Goal: Task Accomplishment & Management: Use online tool/utility

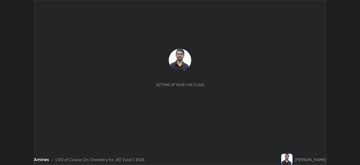
scroll to position [165, 360]
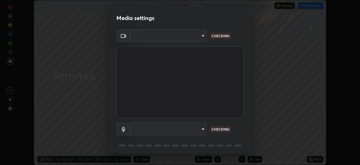
type input "b04d3f4aab0507a607fcb058103082b40897ea5b56942dd6fa8112f95d025699"
type input "communications"
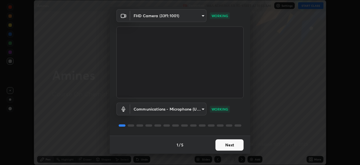
click at [227, 145] on button "Next" at bounding box center [230, 144] width 28 height 11
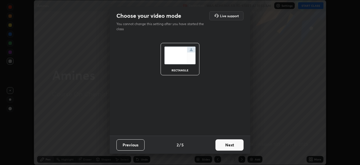
scroll to position [0, 0]
click at [228, 149] on button "Next" at bounding box center [230, 144] width 28 height 11
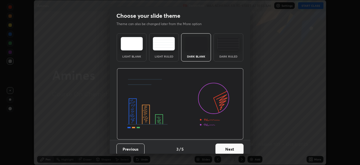
click at [229, 149] on button "Next" at bounding box center [230, 148] width 28 height 11
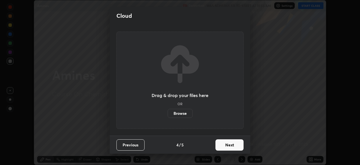
click at [228, 149] on button "Next" at bounding box center [230, 144] width 28 height 11
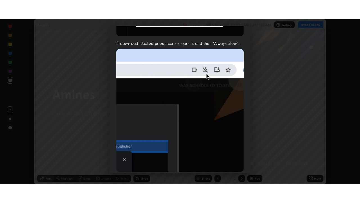
scroll to position [135, 0]
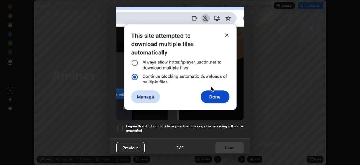
click at [120, 125] on div at bounding box center [120, 128] width 7 height 7
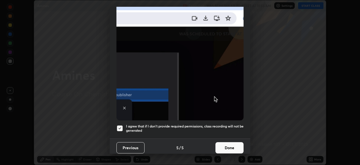
click at [228, 145] on button "Done" at bounding box center [230, 147] width 28 height 11
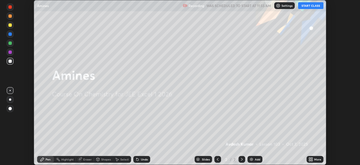
click at [312, 160] on icon at bounding box center [311, 159] width 1 height 1
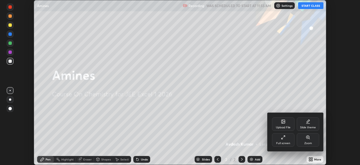
click at [282, 144] on div "Full screen" at bounding box center [283, 143] width 14 height 3
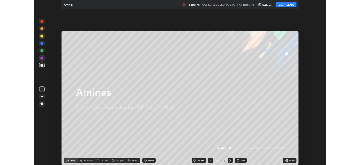
scroll to position [203, 360]
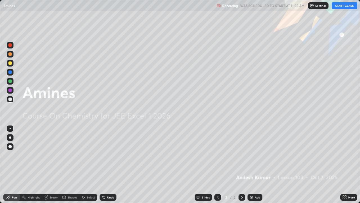
click at [346, 7] on button "START CLASS" at bounding box center [344, 5] width 25 height 7
click at [254, 164] on div "Add" at bounding box center [255, 197] width 15 height 7
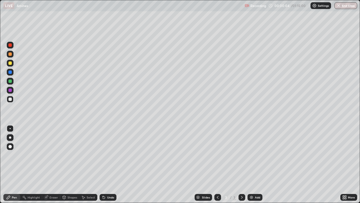
click at [12, 136] on div at bounding box center [10, 137] width 7 height 7
click at [101, 164] on div "Undo" at bounding box center [108, 197] width 17 height 7
click at [105, 164] on icon at bounding box center [104, 197] width 5 height 5
click at [106, 164] on div "Undo" at bounding box center [108, 197] width 17 height 7
click at [107, 164] on div "Undo" at bounding box center [110, 197] width 7 height 3
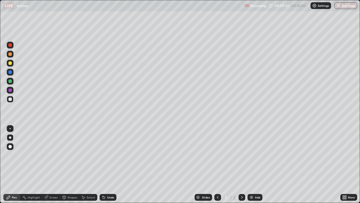
click at [11, 64] on div at bounding box center [9, 62] width 3 height 3
click at [48, 164] on icon at bounding box center [46, 197] width 5 height 5
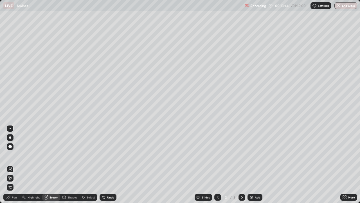
click at [14, 164] on div "Pen" at bounding box center [14, 197] width 5 height 3
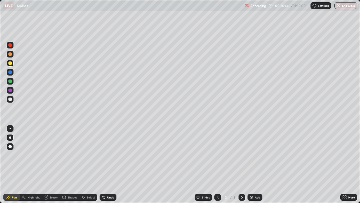
click at [107, 164] on div "Undo" at bounding box center [108, 197] width 17 height 7
click at [104, 164] on div "Undo" at bounding box center [108, 197] width 17 height 7
click at [49, 164] on div "Eraser" at bounding box center [51, 197] width 18 height 7
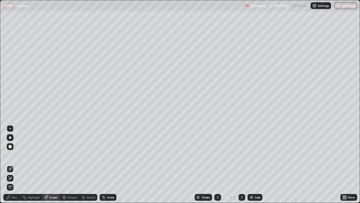
click at [15, 164] on div "Pen" at bounding box center [11, 197] width 17 height 7
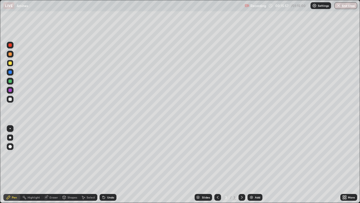
click at [10, 99] on div at bounding box center [9, 98] width 3 height 3
click at [10, 102] on div at bounding box center [10, 99] width 7 height 7
click at [110, 164] on div "Undo" at bounding box center [110, 197] width 7 height 3
click at [109, 164] on div "Undo" at bounding box center [110, 197] width 7 height 3
click at [110, 164] on div "Undo" at bounding box center [110, 197] width 7 height 3
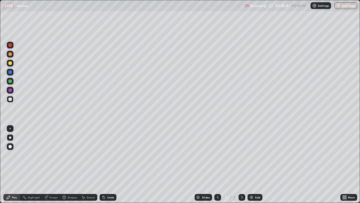
click at [108, 164] on div "Undo" at bounding box center [110, 197] width 7 height 3
click at [109, 164] on div "Undo" at bounding box center [110, 197] width 7 height 3
click at [7, 99] on div at bounding box center [10, 99] width 7 height 7
click at [252, 164] on img at bounding box center [251, 197] width 5 height 5
click at [103, 164] on icon at bounding box center [104, 197] width 2 height 2
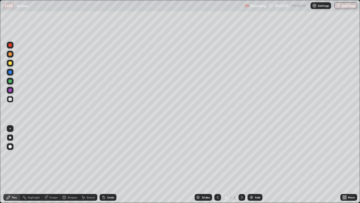
click at [105, 164] on icon at bounding box center [104, 197] width 5 height 5
click at [104, 164] on icon at bounding box center [104, 197] width 5 height 5
click at [10, 65] on div at bounding box center [10, 63] width 7 height 7
click at [10, 100] on div at bounding box center [9, 98] width 3 height 3
click at [50, 164] on div "Eraser" at bounding box center [51, 197] width 18 height 7
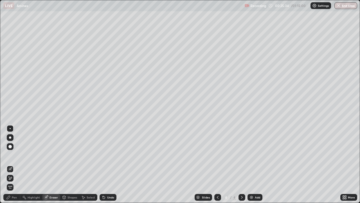
click at [12, 164] on div "Pen" at bounding box center [11, 197] width 17 height 7
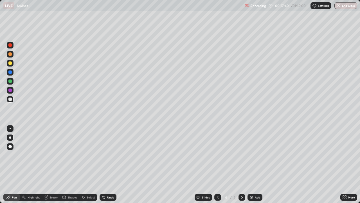
click at [107, 164] on div "Undo" at bounding box center [110, 197] width 7 height 3
click at [9, 64] on div at bounding box center [9, 62] width 3 height 3
click at [9, 82] on div at bounding box center [9, 80] width 3 height 3
click at [13, 99] on div at bounding box center [10, 99] width 7 height 7
click at [106, 164] on div "Undo" at bounding box center [108, 197] width 17 height 7
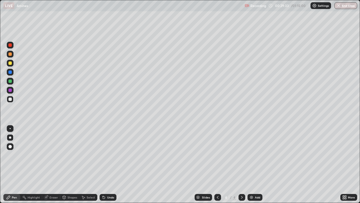
click at [8, 101] on div at bounding box center [10, 99] width 7 height 7
click at [253, 164] on div "Add" at bounding box center [255, 197] width 15 height 7
click at [106, 164] on div "Undo" at bounding box center [108, 197] width 17 height 7
click at [104, 164] on icon at bounding box center [104, 197] width 5 height 5
click at [103, 164] on icon at bounding box center [104, 197] width 2 height 2
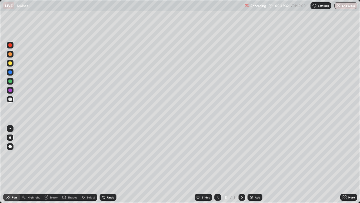
click at [253, 164] on img at bounding box center [251, 197] width 5 height 5
click at [108, 164] on div "Undo" at bounding box center [108, 197] width 17 height 7
click at [105, 164] on div "Undo" at bounding box center [108, 197] width 17 height 7
click at [105, 164] on icon at bounding box center [104, 197] width 5 height 5
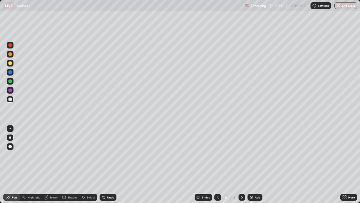
click at [103, 164] on div "Undo" at bounding box center [108, 197] width 17 height 7
click at [105, 164] on div "Undo" at bounding box center [108, 197] width 17 height 7
click at [10, 63] on div at bounding box center [9, 62] width 3 height 3
click at [104, 164] on icon at bounding box center [104, 197] width 5 height 5
click at [105, 164] on div "Undo" at bounding box center [108, 197] width 17 height 7
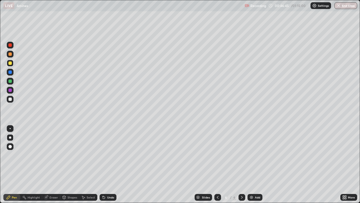
click at [53, 164] on div "Eraser" at bounding box center [51, 197] width 18 height 7
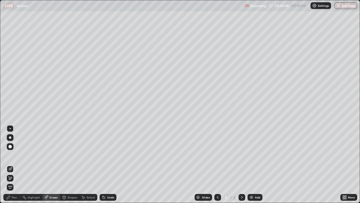
click at [14, 164] on div "Pen" at bounding box center [14, 197] width 5 height 3
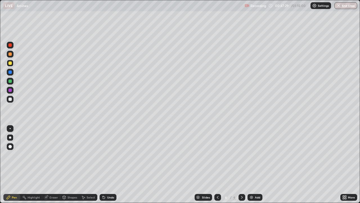
click at [11, 45] on div at bounding box center [9, 44] width 3 height 3
click at [12, 65] on div at bounding box center [10, 63] width 7 height 7
click at [7, 100] on div at bounding box center [10, 99] width 7 height 7
click at [251, 164] on img at bounding box center [251, 197] width 5 height 5
click at [11, 62] on div at bounding box center [9, 62] width 3 height 3
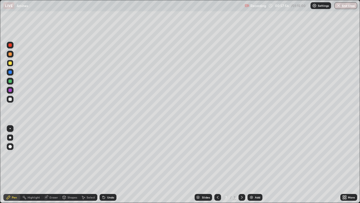
click at [11, 102] on div at bounding box center [10, 99] width 7 height 7
click at [12, 99] on div at bounding box center [10, 99] width 7 height 7
click at [8, 100] on div at bounding box center [9, 98] width 3 height 3
click at [254, 164] on div "Add" at bounding box center [255, 197] width 15 height 7
click at [106, 164] on div "Undo" at bounding box center [108, 197] width 17 height 7
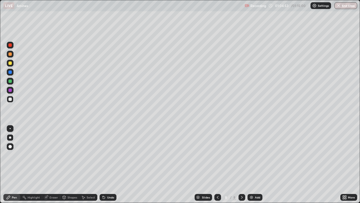
click at [107, 164] on div "Undo" at bounding box center [108, 197] width 17 height 7
click at [103, 164] on icon at bounding box center [104, 197] width 2 height 2
click at [105, 164] on icon at bounding box center [104, 197] width 5 height 5
click at [12, 100] on div at bounding box center [10, 99] width 7 height 7
click at [10, 64] on div at bounding box center [9, 62] width 3 height 3
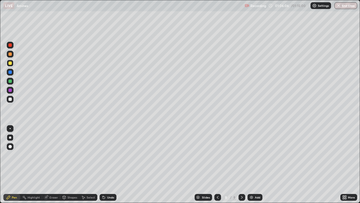
click at [111, 164] on div "Undo" at bounding box center [110, 197] width 7 height 3
click at [9, 101] on div at bounding box center [10, 99] width 7 height 7
click at [251, 164] on img at bounding box center [251, 197] width 5 height 5
click at [11, 99] on div at bounding box center [9, 98] width 3 height 3
click at [108, 164] on div "Undo" at bounding box center [110, 197] width 7 height 3
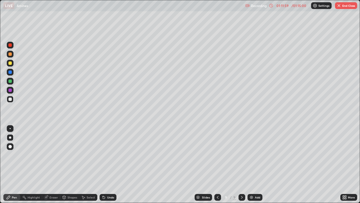
click at [347, 6] on button "End Class" at bounding box center [346, 5] width 22 height 7
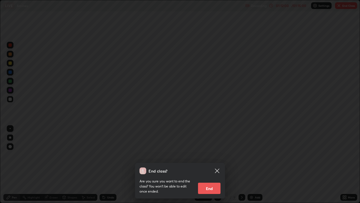
click at [214, 164] on button "End" at bounding box center [209, 187] width 23 height 11
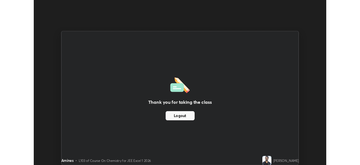
scroll to position [27984, 27789]
